Goal: Task Accomplishment & Management: Complete application form

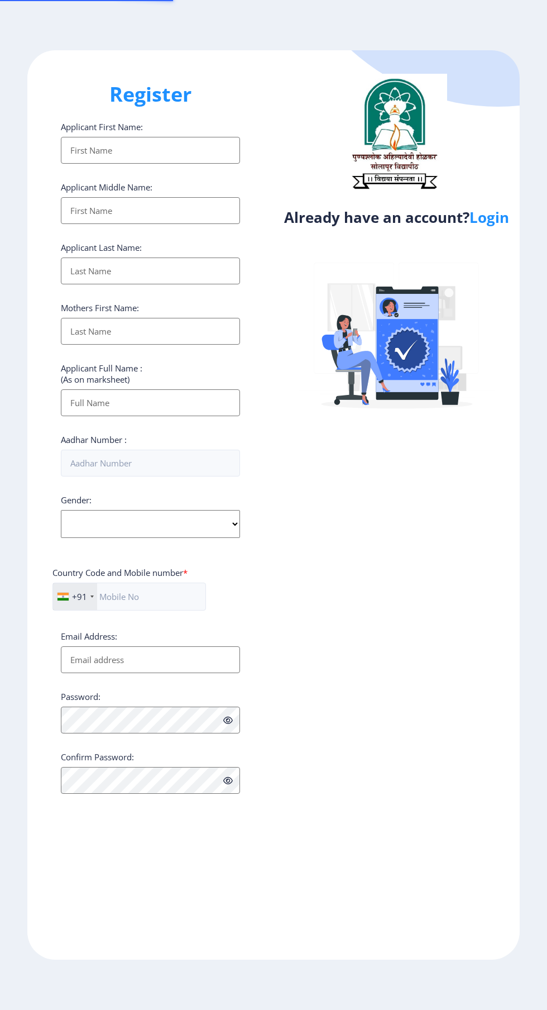
select select
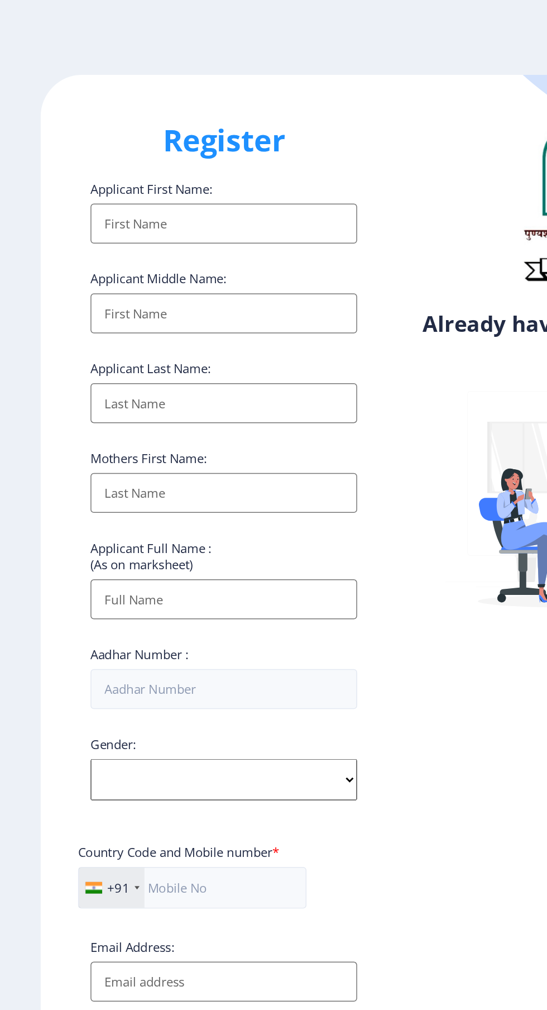
click at [218, 149] on input "Applicant First Name:" at bounding box center [150, 150] width 179 height 27
type input "Prashant"
click at [216, 218] on input "Applicant First Name:" at bounding box center [150, 210] width 179 height 27
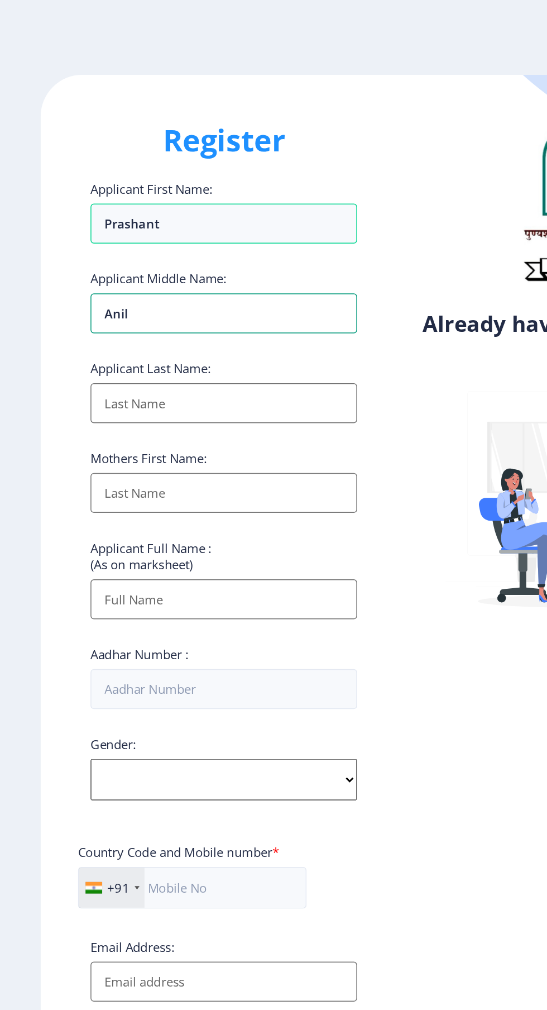
type input "Anil"
click at [198, 272] on input "Applicant First Name:" at bounding box center [150, 271] width 179 height 27
type input "Mhetres"
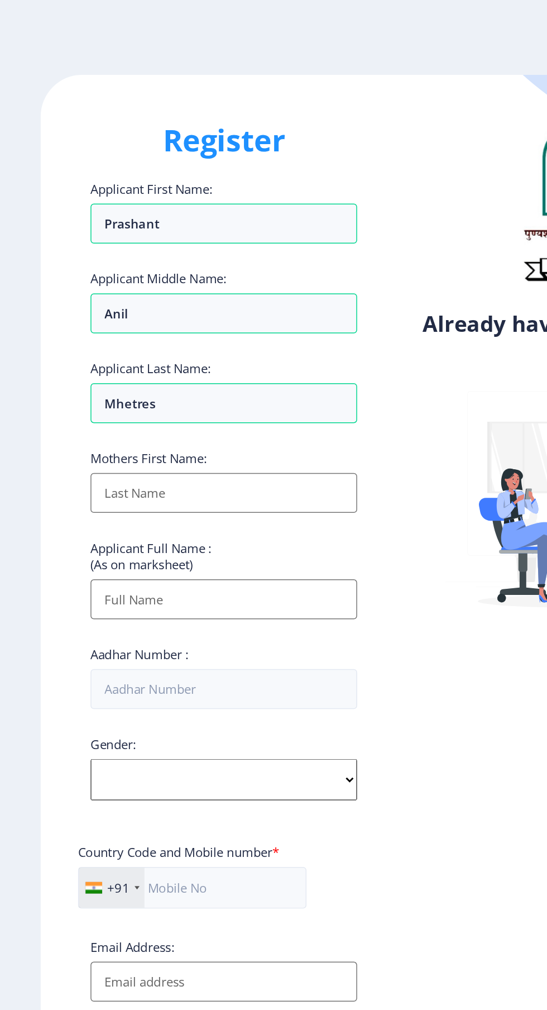
click at [194, 333] on input "Applicant First Name:" at bounding box center [150, 331] width 179 height 27
